Goal: Check status: Check status

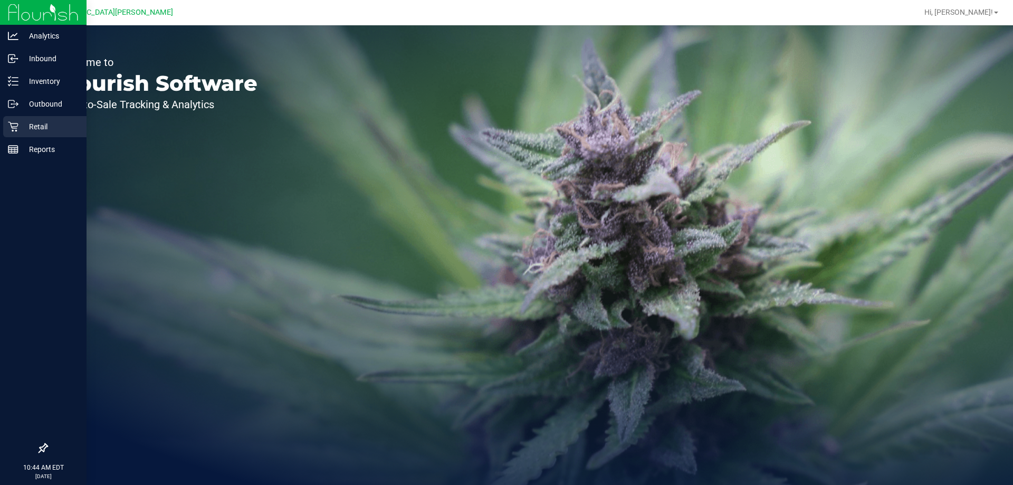
click at [31, 136] on div "Retail" at bounding box center [44, 126] width 83 height 21
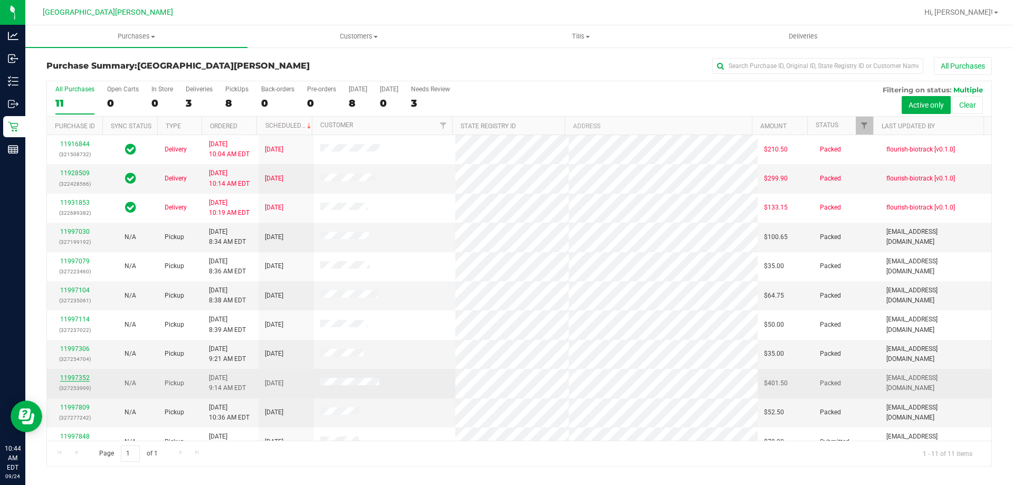
click at [63, 378] on link "11997352" at bounding box center [75, 377] width 30 height 7
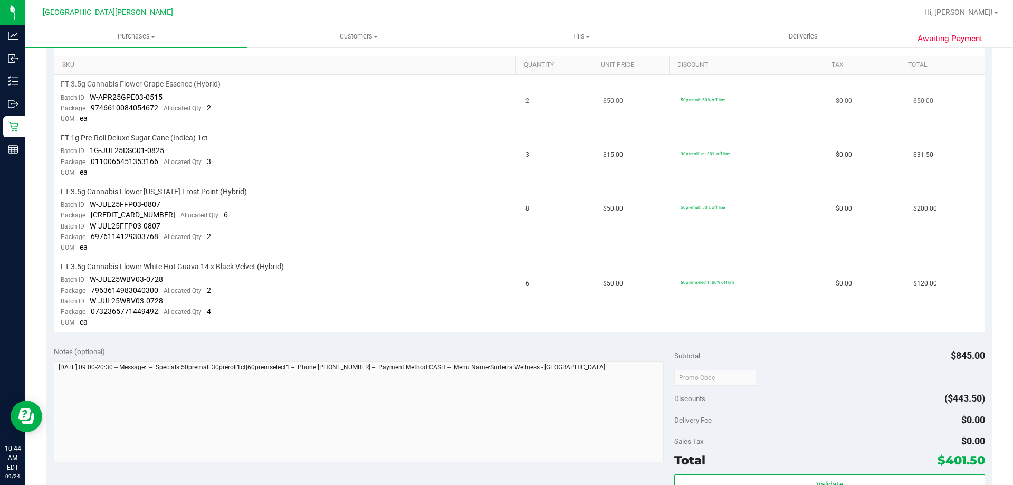
scroll to position [264, 0]
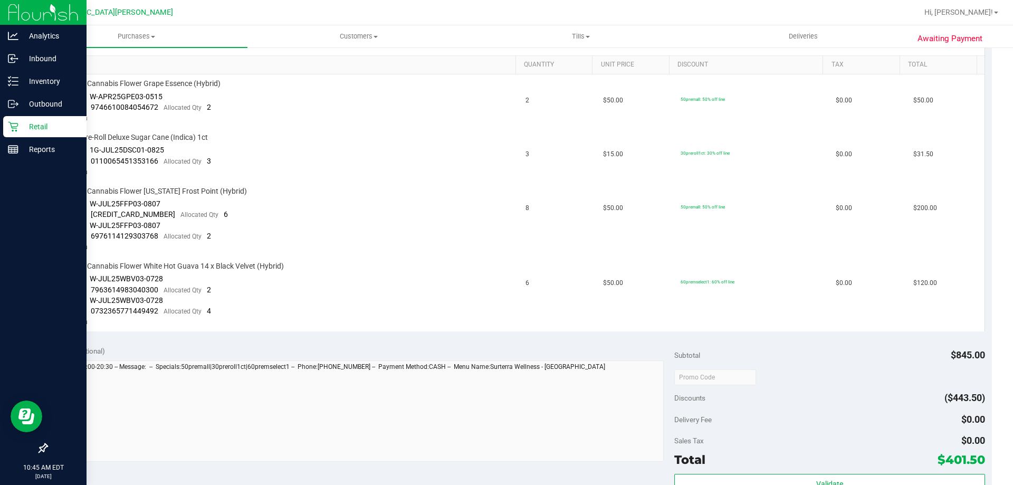
click at [40, 126] on p "Retail" at bounding box center [49, 126] width 63 height 13
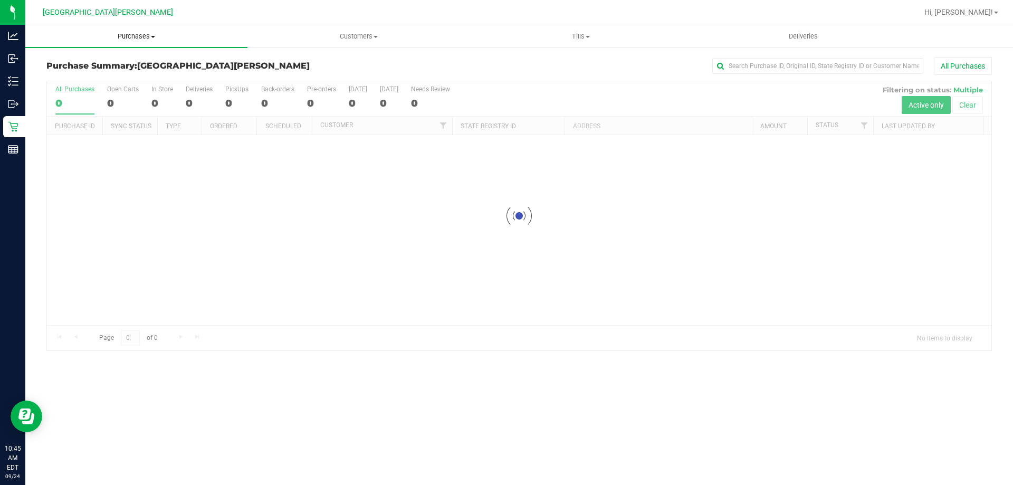
click at [136, 29] on uib-tab-heading "Purchases Summary of purchases Fulfillment All purchases" at bounding box center [136, 36] width 222 height 22
click at [97, 71] on li "Fulfillment" at bounding box center [136, 76] width 222 height 13
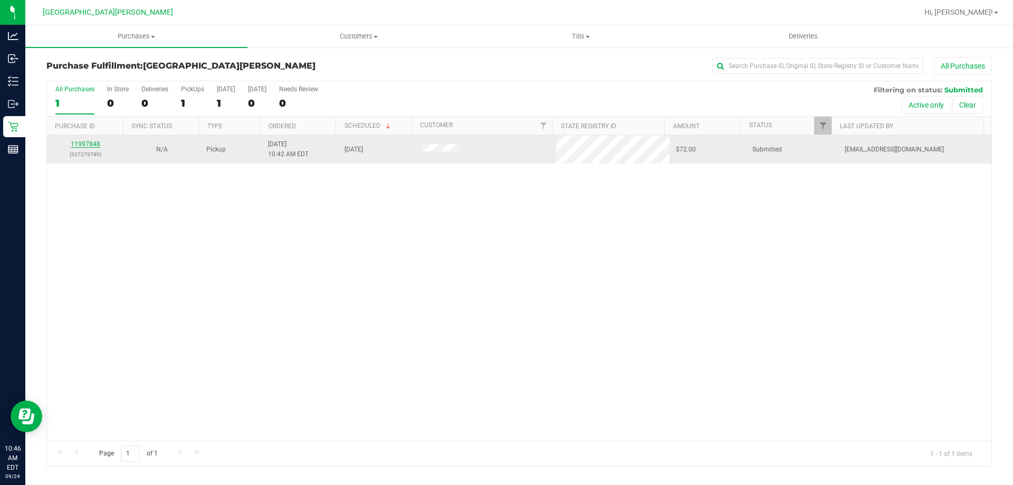
click at [95, 144] on link "11997848" at bounding box center [86, 143] width 30 height 7
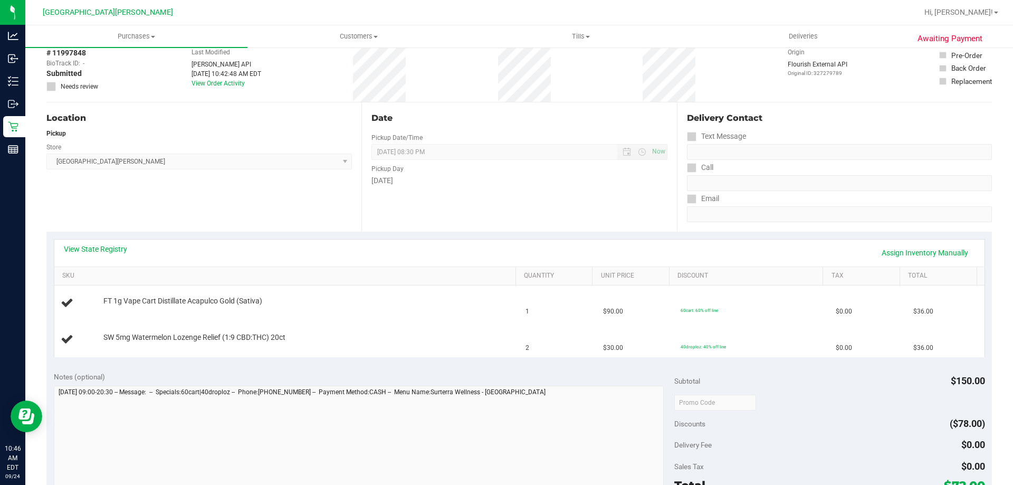
scroll to position [106, 0]
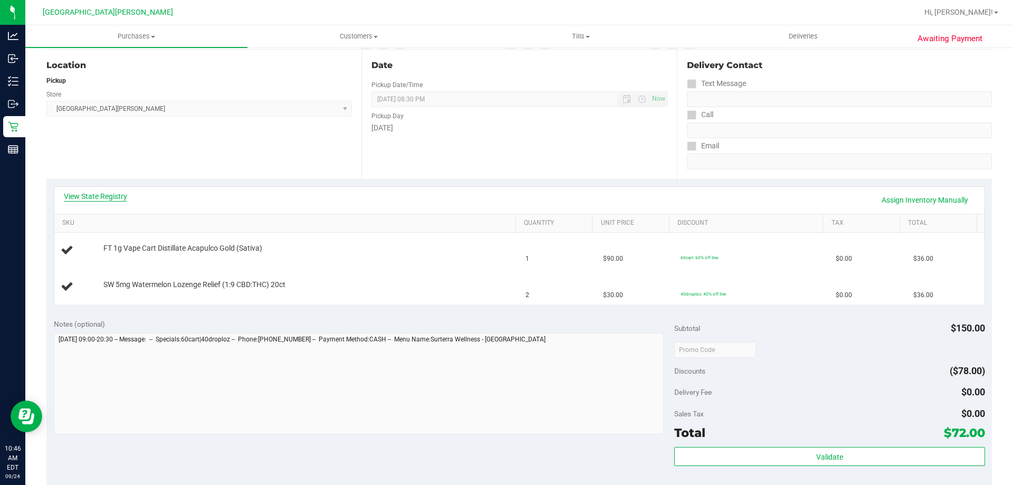
click at [107, 195] on link "View State Registry" at bounding box center [95, 196] width 63 height 11
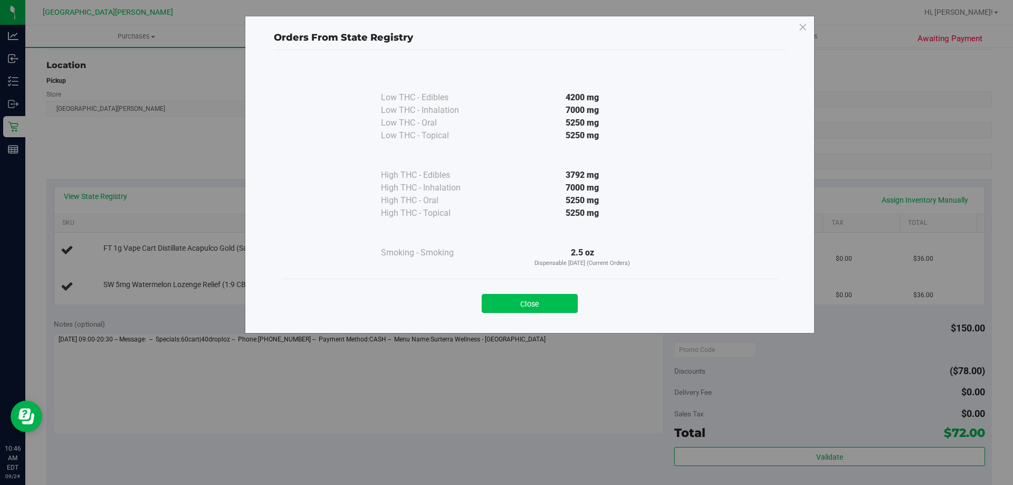
click at [534, 305] on button "Close" at bounding box center [530, 303] width 96 height 19
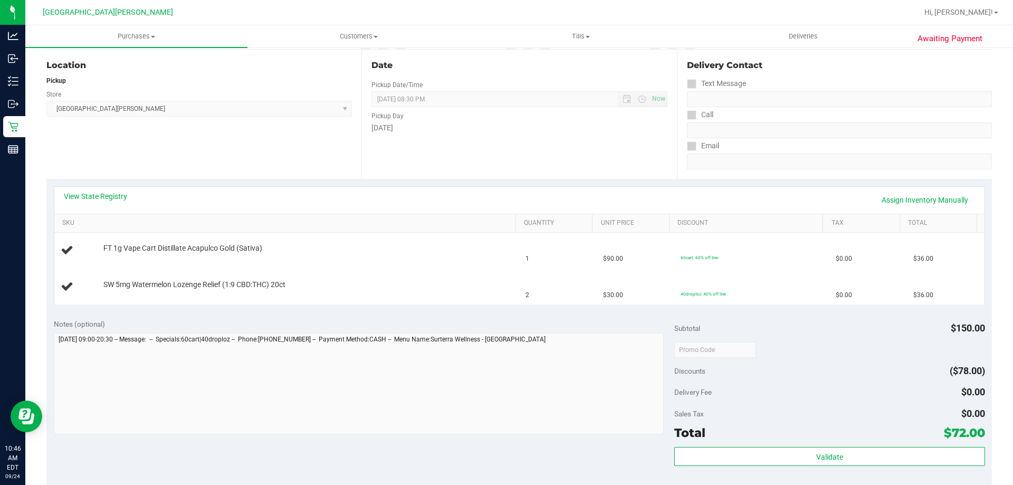
click at [512, 192] on div "View State Registry Assign Inventory Manually" at bounding box center [519, 200] width 911 height 18
click at [514, 197] on div "View State Registry Assign Inventory Manually" at bounding box center [519, 200] width 911 height 18
click at [520, 187] on div "View State Registry Assign Inventory Manually" at bounding box center [519, 200] width 930 height 27
